Goal: Information Seeking & Learning: Learn about a topic

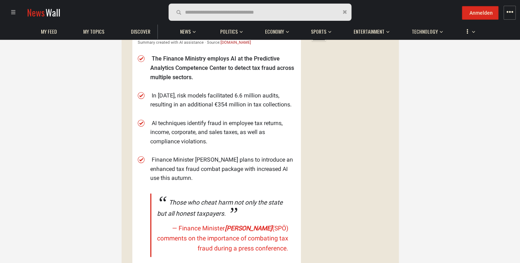
scroll to position [205, 0]
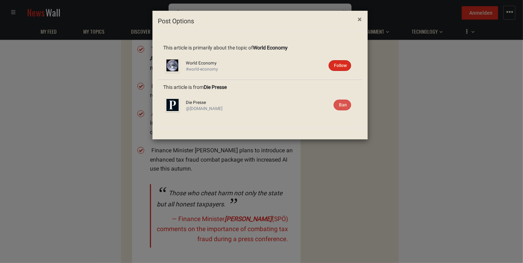
click at [358, 16] on span "×" at bounding box center [360, 19] width 4 height 9
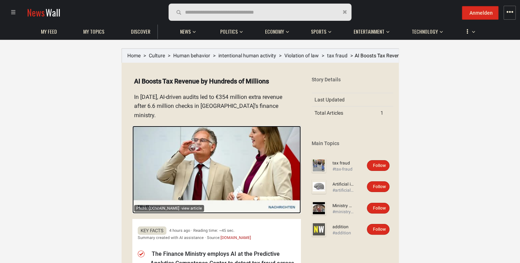
click at [182, 206] on span "view article" at bounding box center [192, 208] width 20 height 5
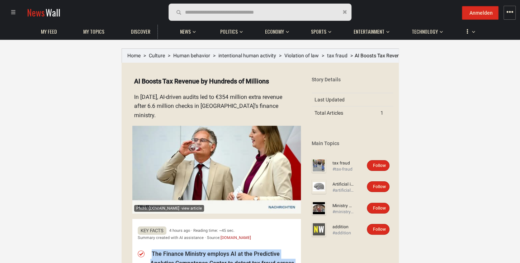
drag, startPoint x: 194, startPoint y: 163, endPoint x: 144, endPoint y: 165, distance: 50.3
copy ul "The Finance Ministry employs AI at the Predictive Analytics Competence Center t…"
